Goal: Task Accomplishment & Management: Manage account settings

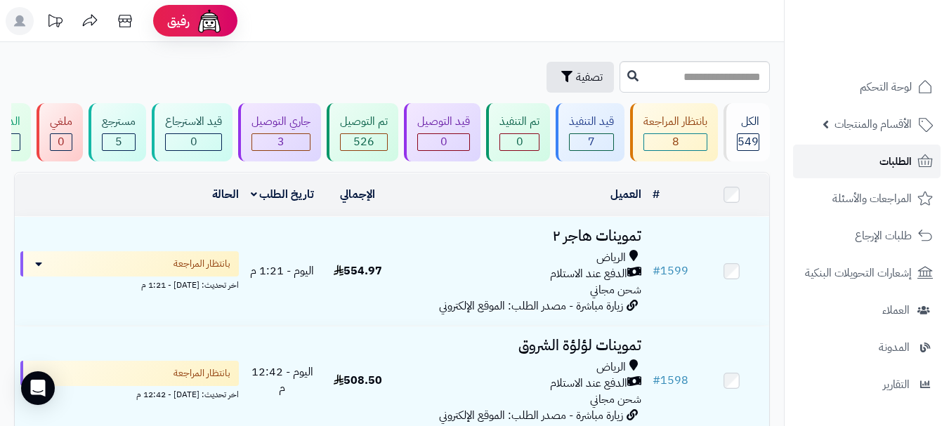
click at [842, 164] on link "الطلبات" at bounding box center [867, 162] width 148 height 34
click at [877, 169] on link "الطلبات" at bounding box center [867, 162] width 148 height 34
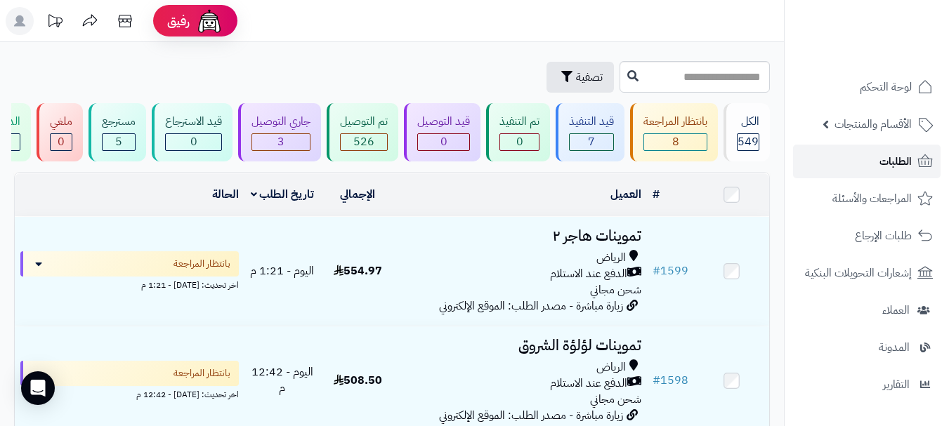
click at [839, 165] on link "الطلبات" at bounding box center [867, 162] width 148 height 34
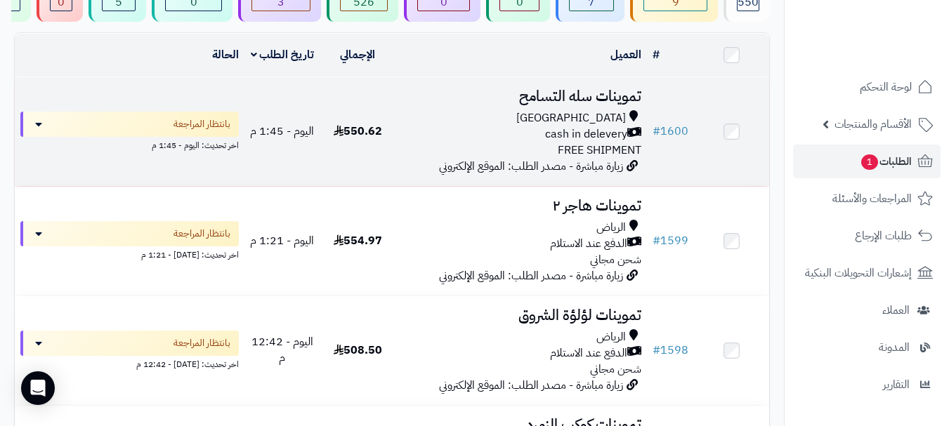
scroll to position [140, 0]
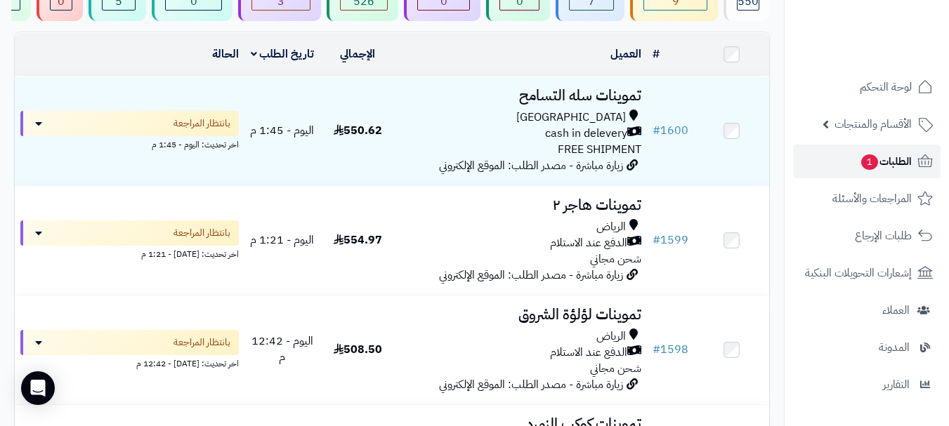
click at [861, 169] on span "1" at bounding box center [869, 162] width 17 height 15
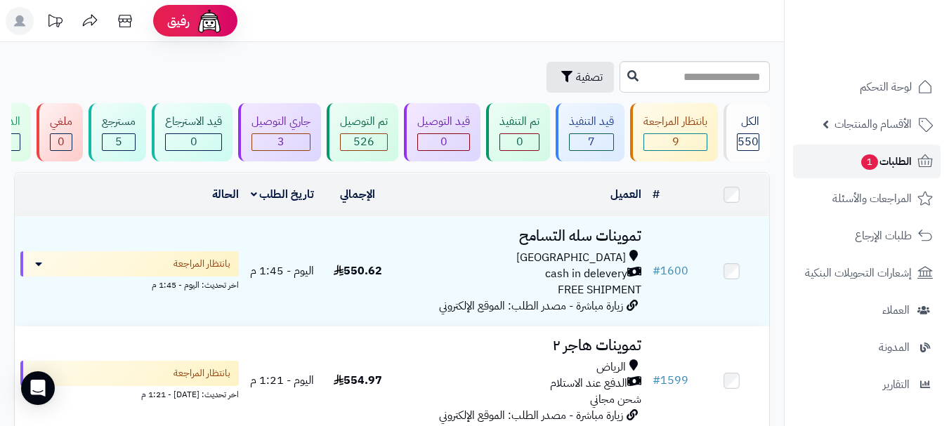
click at [875, 162] on span "1" at bounding box center [869, 162] width 18 height 17
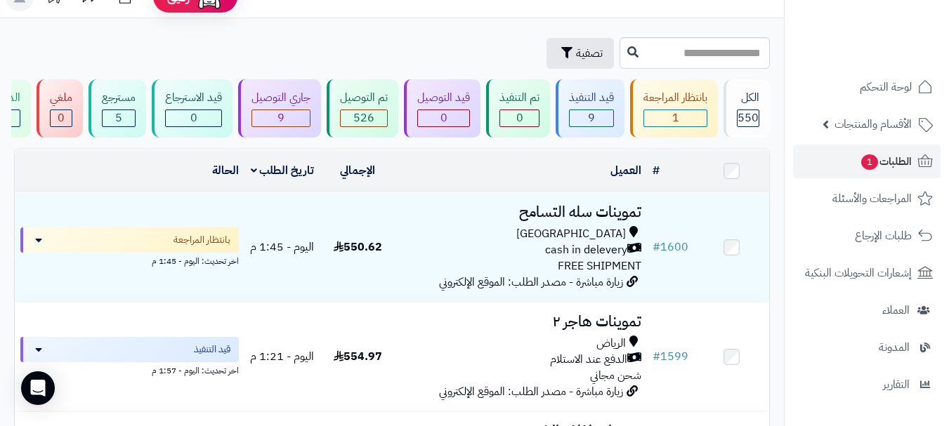
scroll to position [70, 0]
